Goal: Task Accomplishment & Management: Manage account settings

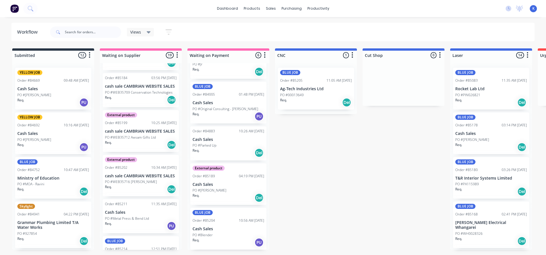
click at [309, 92] on div "BLUE JOB Order #85205 11:05 AM [DATE] Ag-Tech Industries Ltd PO #00013649 Req. …" at bounding box center [316, 89] width 76 height 42
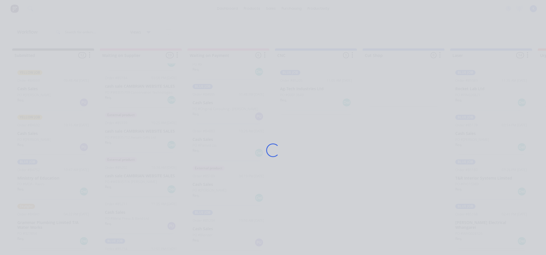
click at [309, 92] on div "Loading..." at bounding box center [273, 150] width 455 height 255
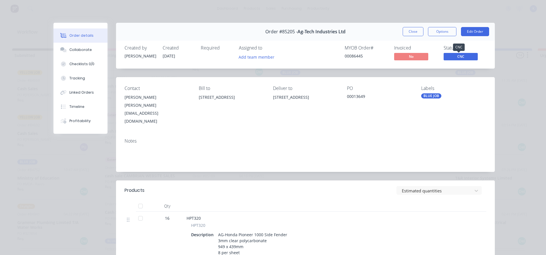
click at [455, 55] on span "CNC" at bounding box center [461, 56] width 34 height 7
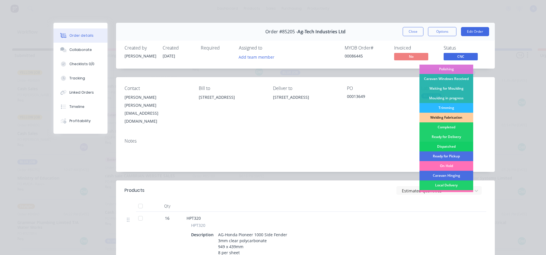
scroll to position [85, 0]
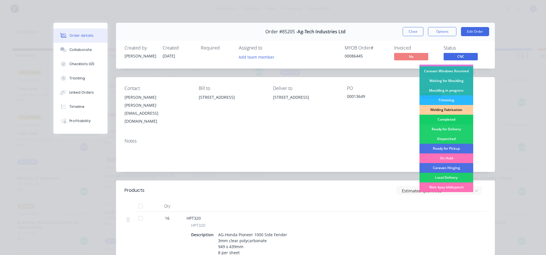
click at [444, 118] on div "Completed" at bounding box center [447, 120] width 54 height 10
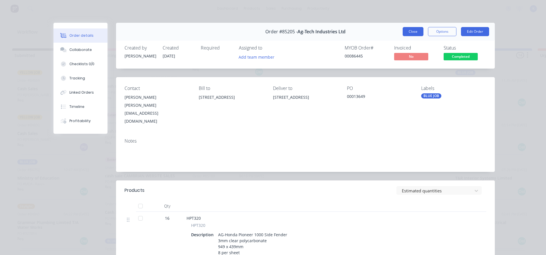
click at [408, 33] on button "Close" at bounding box center [413, 31] width 21 height 9
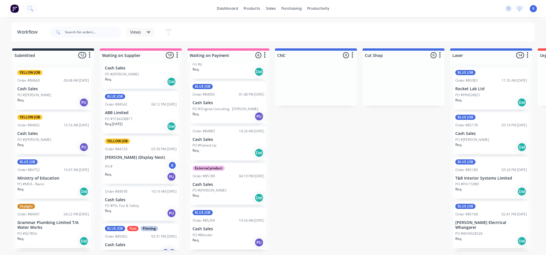
scroll to position [101, 0]
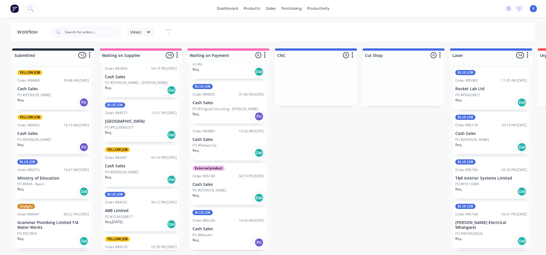
click at [125, 174] on p "PO #[PERSON_NAME]" at bounding box center [122, 172] width 34 height 5
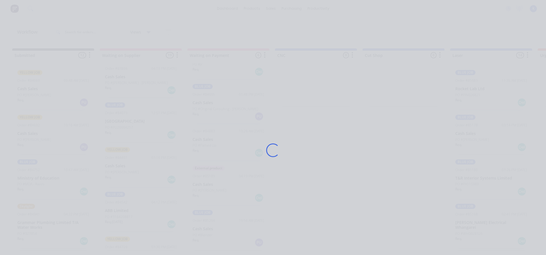
click at [125, 174] on div "Loading..." at bounding box center [273, 150] width 455 height 255
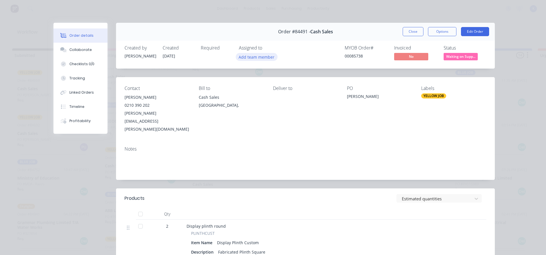
click at [252, 60] on button "Add team member" at bounding box center [257, 57] width 42 height 8
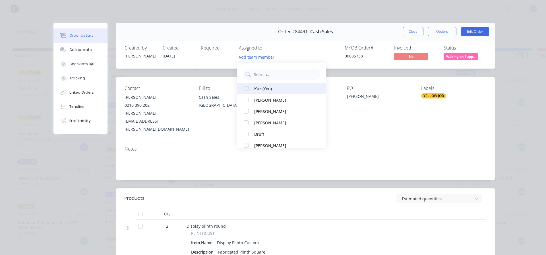
click at [248, 88] on div at bounding box center [246, 88] width 11 height 11
click at [454, 57] on span "Waiting on Supp..." at bounding box center [461, 56] width 34 height 7
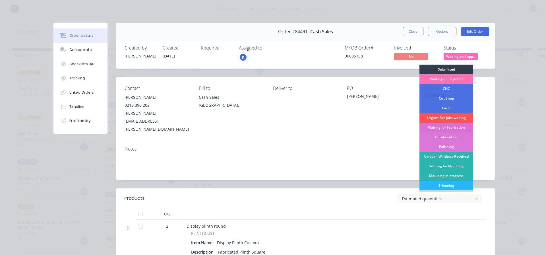
click at [456, 128] on div "Waiting for Fabrication" at bounding box center [447, 128] width 54 height 10
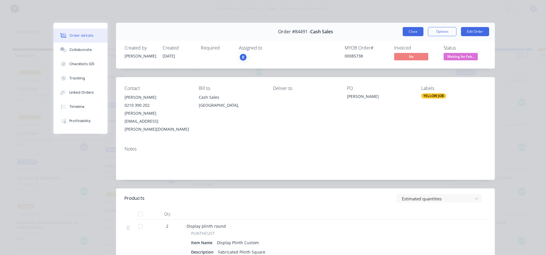
click at [413, 30] on button "Close" at bounding box center [413, 31] width 21 height 9
